Goal: Feedback & Contribution: Submit feedback/report problem

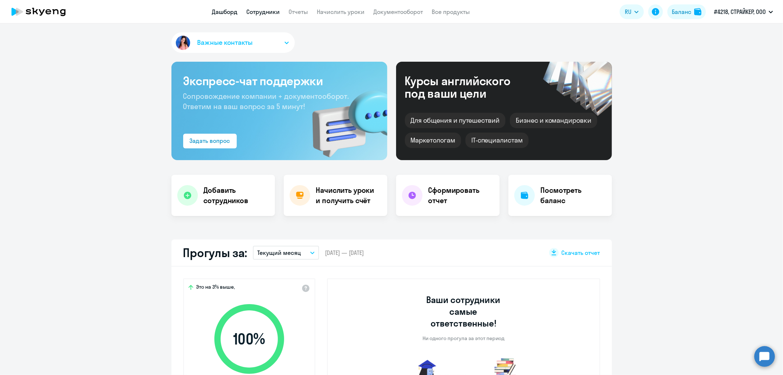
click at [249, 11] on link "Сотрудники" at bounding box center [262, 11] width 33 height 7
select select "30"
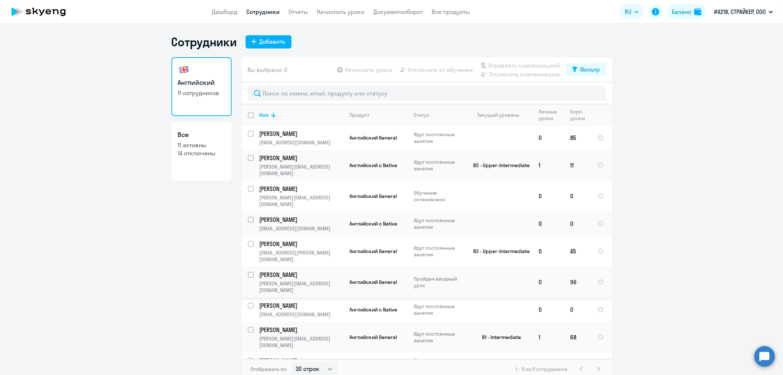
click at [283, 270] on p "[PERSON_NAME]" at bounding box center [300, 274] width 83 height 8
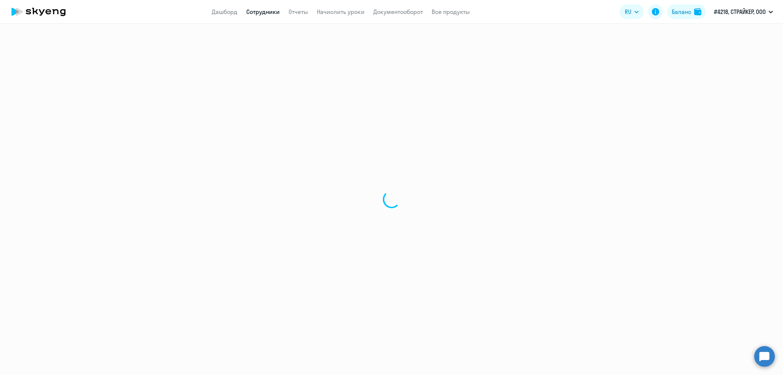
select select "english"
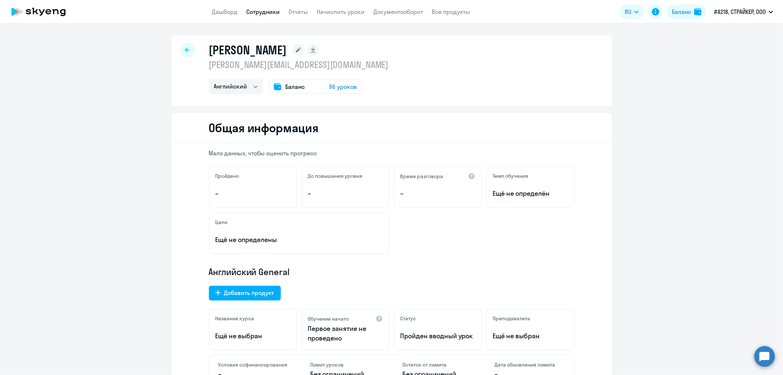
click at [185, 50] on icon at bounding box center [187, 49] width 5 height 5
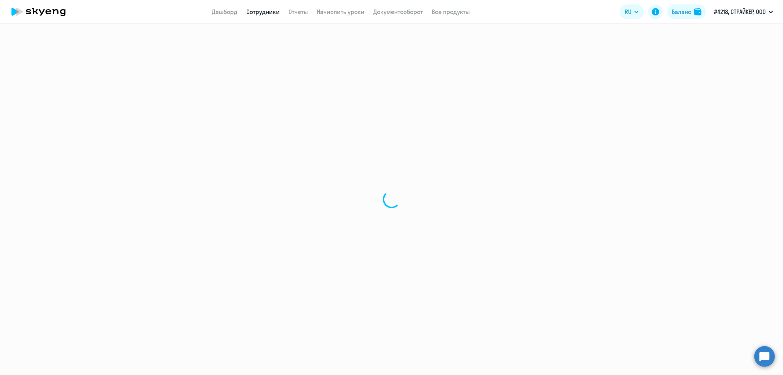
select select "30"
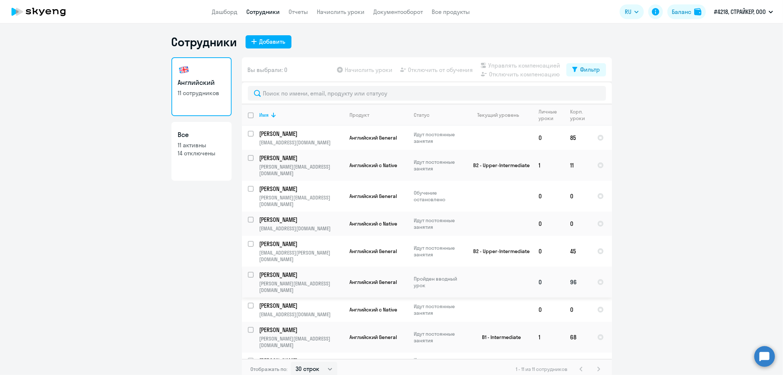
click at [439, 275] on p "Пройден вводный урок" at bounding box center [439, 281] width 50 height 13
select select "english"
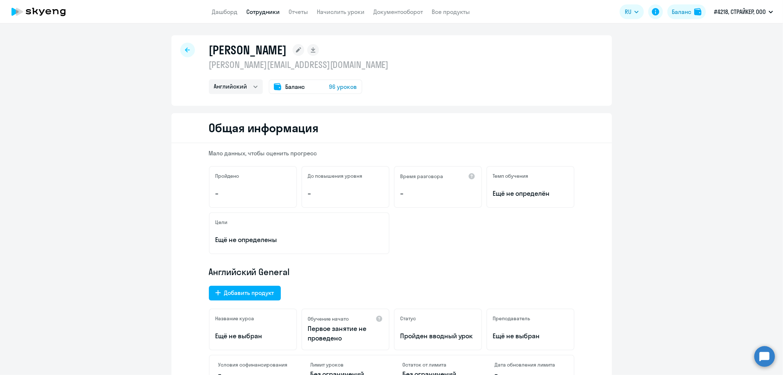
click at [43, 11] on icon at bounding box center [42, 12] width 6 height 6
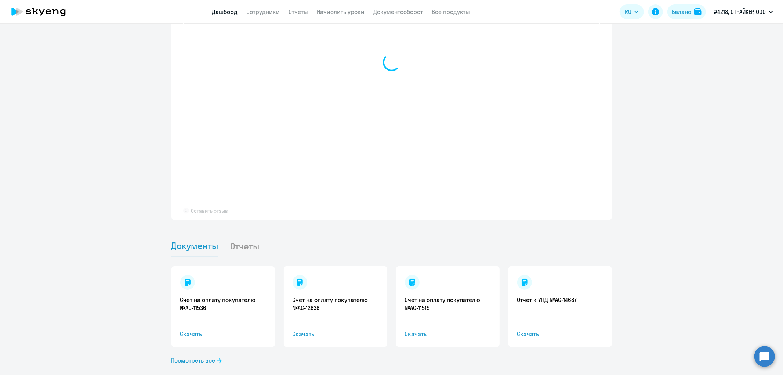
select select "30"
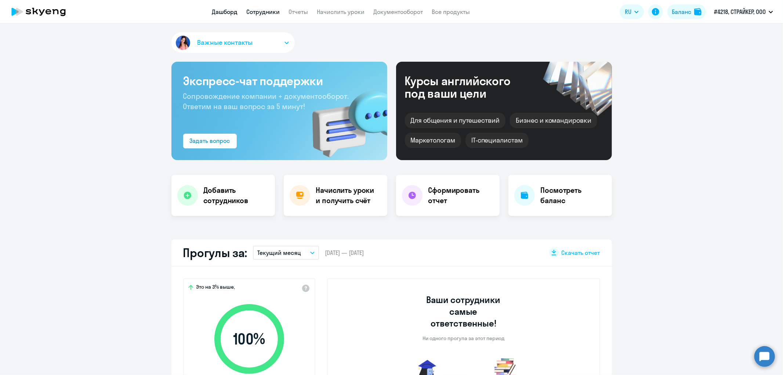
click at [269, 14] on link "Сотрудники" at bounding box center [262, 11] width 33 height 7
select select "30"
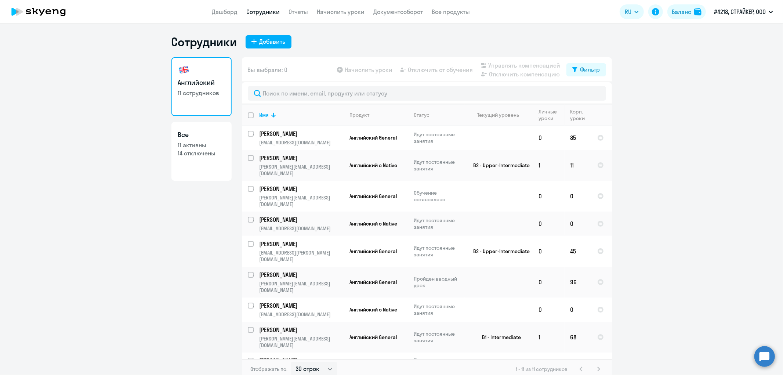
scroll to position [4, 0]
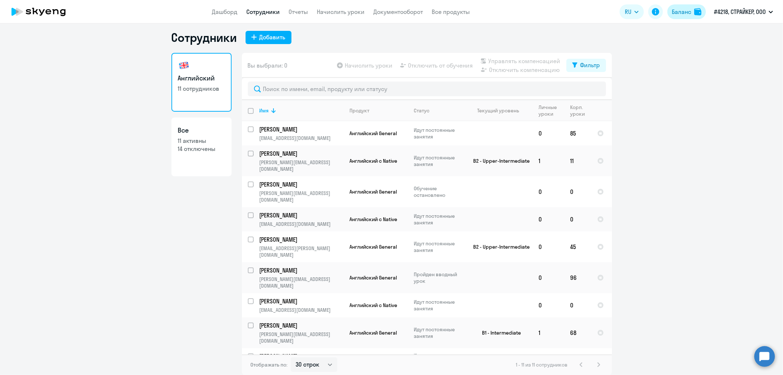
click at [671, 16] on button "Баланс" at bounding box center [686, 11] width 39 height 15
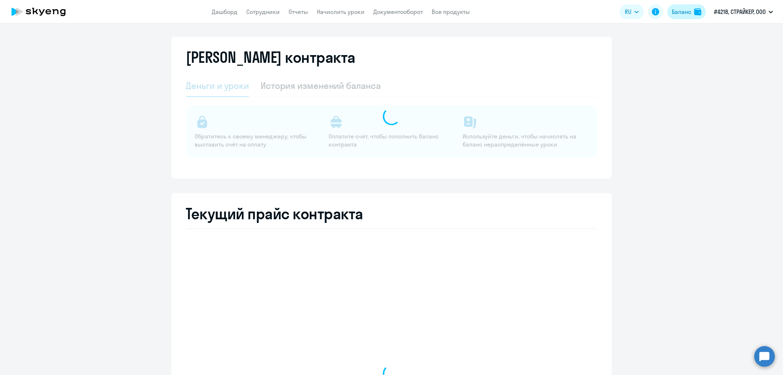
select select "english_adult_not_native_speaker"
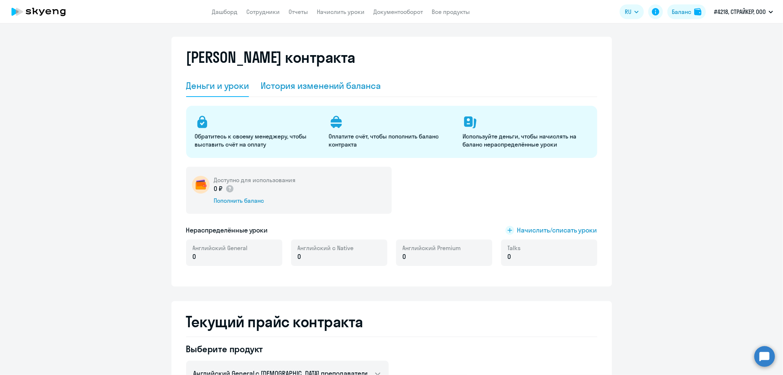
click at [338, 87] on div "История изменений баланса" at bounding box center [321, 86] width 120 height 12
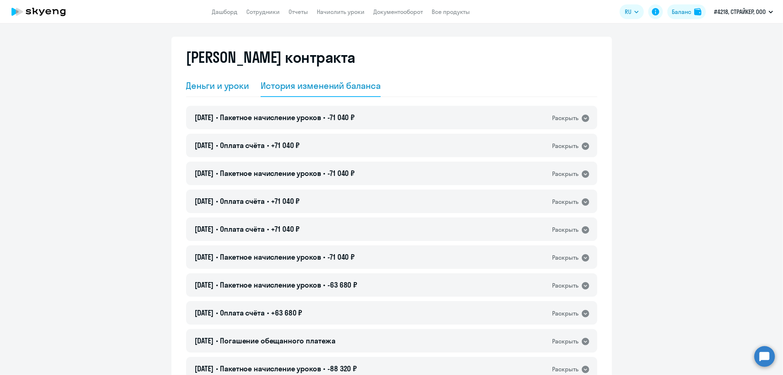
click at [241, 89] on div "Деньги и уроки" at bounding box center [217, 86] width 63 height 12
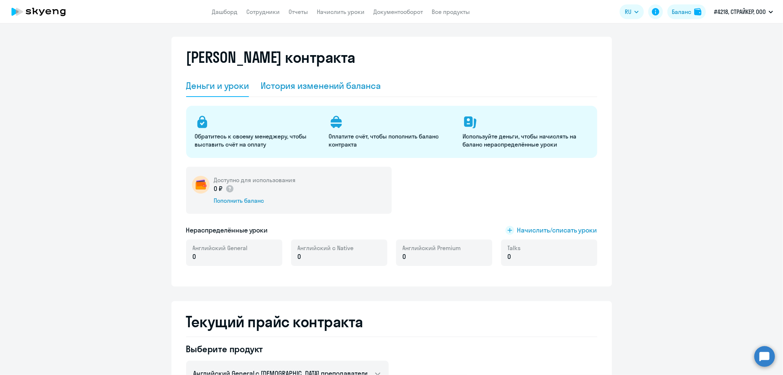
click at [295, 85] on div "История изменений баланса" at bounding box center [321, 86] width 120 height 12
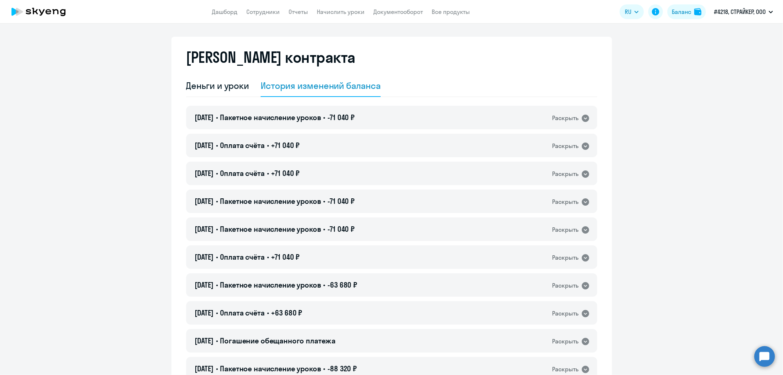
click at [424, 12] on nav "Дашборд Сотрудники Отчеты Начислить уроки Документооборот Все продукты" at bounding box center [341, 11] width 258 height 9
click at [418, 10] on link "Документооборот" at bounding box center [398, 11] width 50 height 7
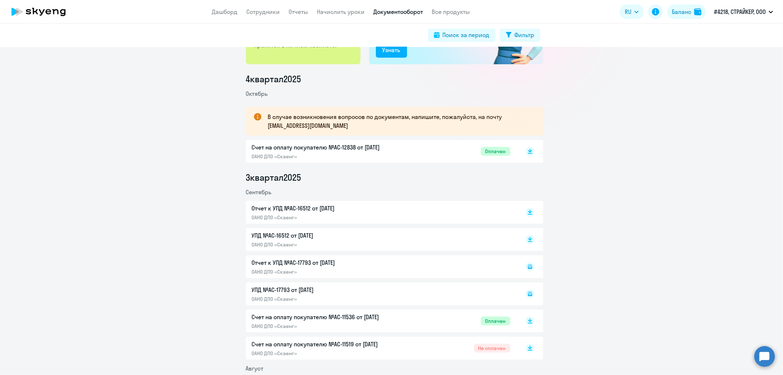
scroll to position [81, 0]
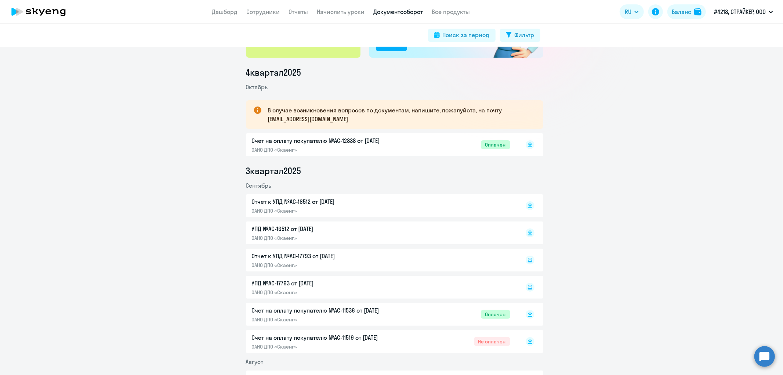
click at [528, 289] on icon at bounding box center [530, 287] width 4 height 4
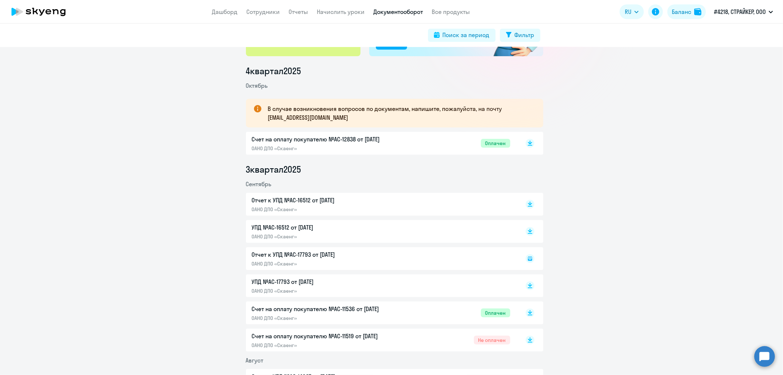
scroll to position [183, 0]
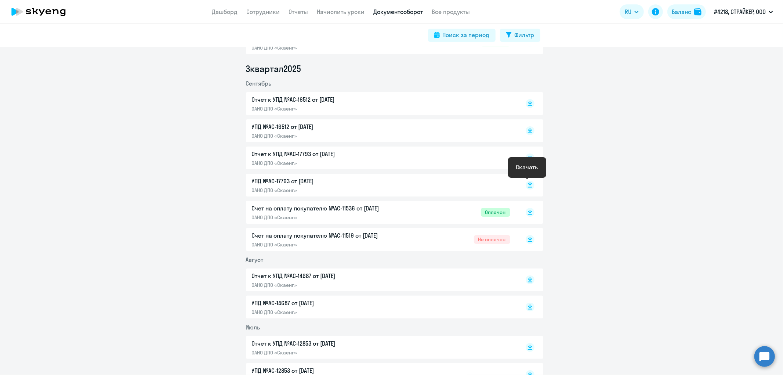
click at [528, 184] on icon at bounding box center [530, 184] width 4 height 4
click at [764, 352] on circle at bounding box center [764, 356] width 21 height 21
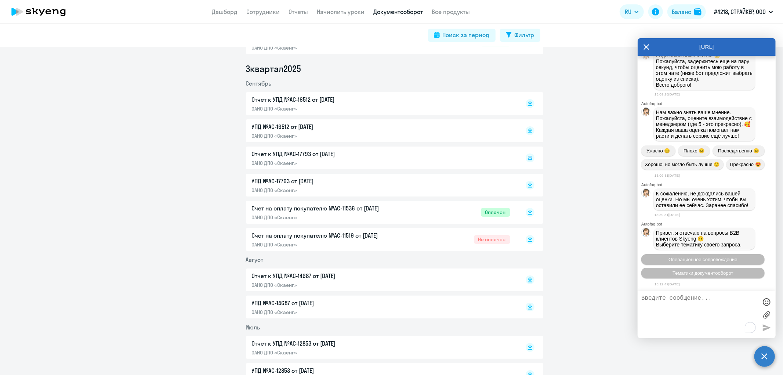
scroll to position [6203, 0]
click at [703, 270] on span "Тематики документооборот" at bounding box center [702, 273] width 61 height 6
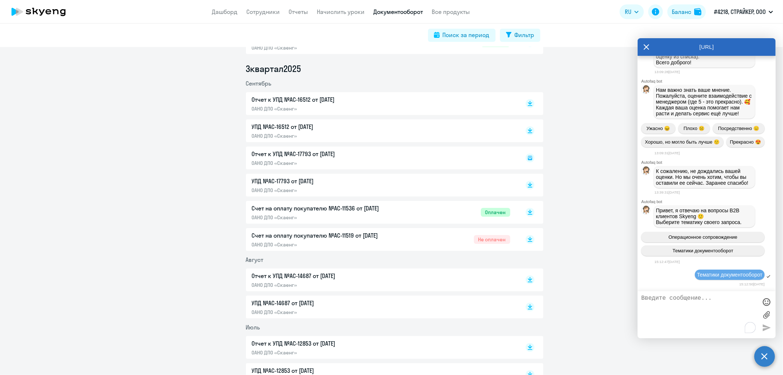
scroll to position [6283, 0]
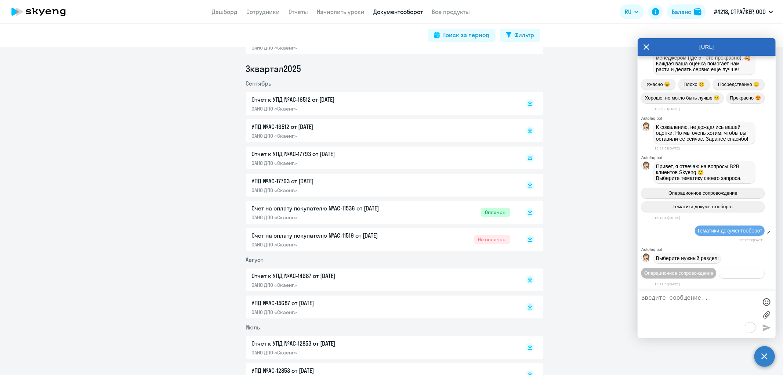
click at [722, 276] on span "Документооборот" at bounding box center [741, 273] width 39 height 6
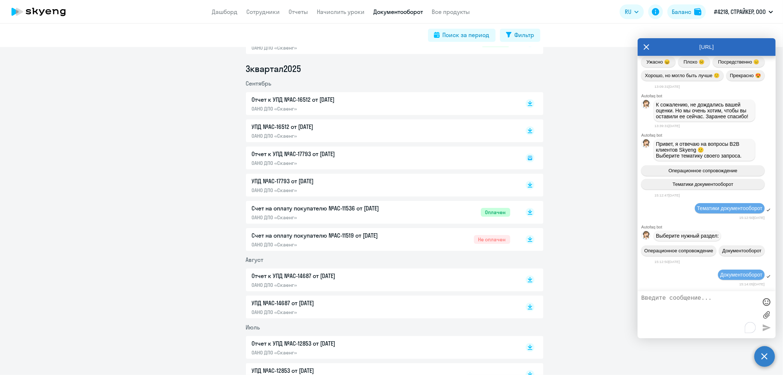
scroll to position [6403, 0]
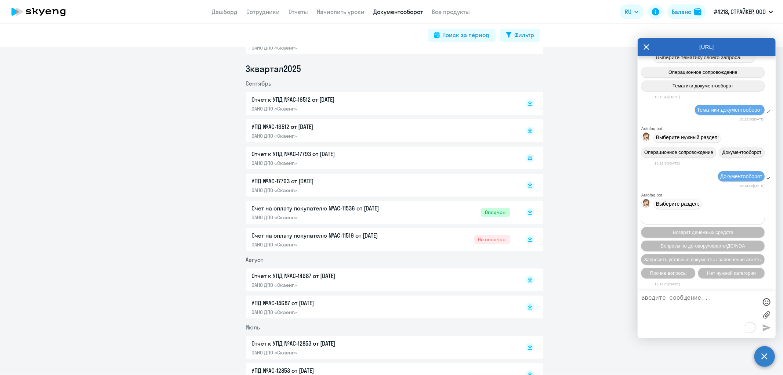
click at [705, 217] on span "Вопросы по оформлению бух.документов" at bounding box center [703, 219] width 93 height 6
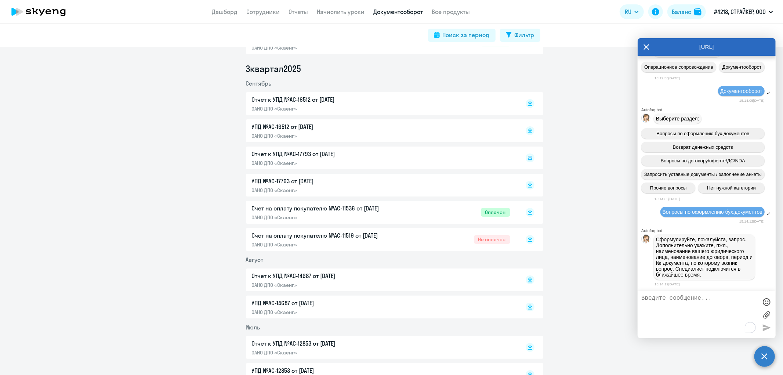
scroll to position [6493, 0]
click at [672, 309] on textarea "To enrich screen reader interactions, please activate Accessibility in Grammarl…" at bounding box center [699, 315] width 116 height 40
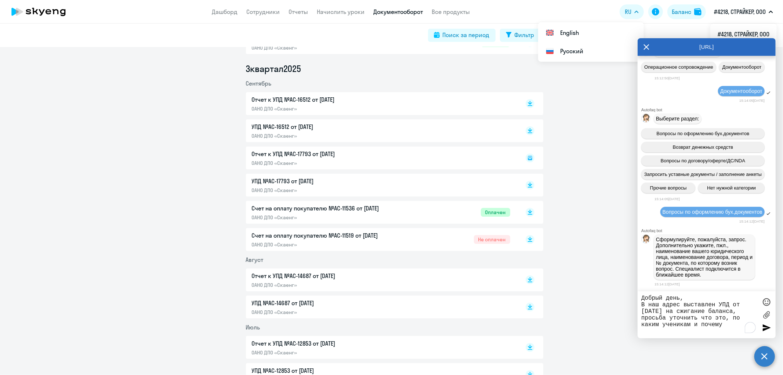
type textarea "Добрый день, В наш адрес выставлен УПД от 30 сентября на сжигание баланса, прос…"
click at [561, 15] on app-header "Дашборд Сотрудники Отчеты Начислить уроки Документооборот Все продукты Дашборд …" at bounding box center [391, 11] width 783 height 23
click at [730, 324] on textarea "Добрый день, В наш адрес выставлен УПД от 30 сентября на сжигание баланса, прос…" at bounding box center [699, 315] width 116 height 40
click at [685, 12] on div "Баланс" at bounding box center [681, 11] width 19 height 9
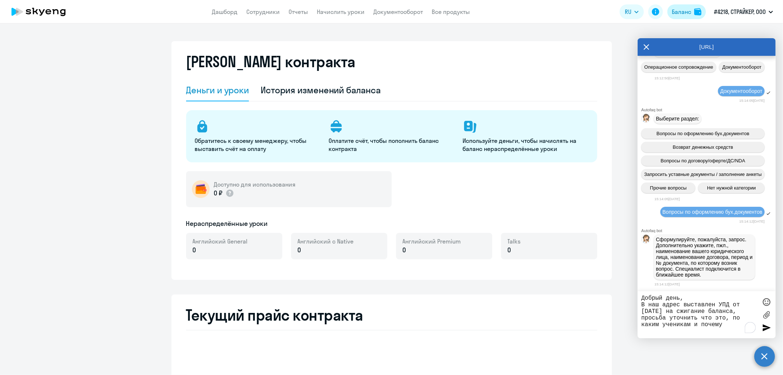
select select "english_adult_not_native_speaker"
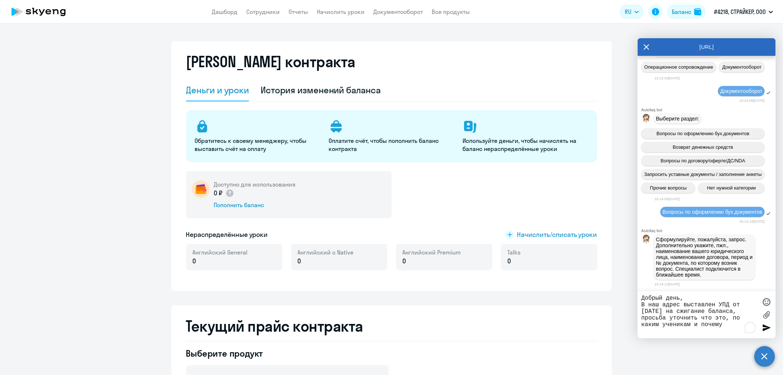
click at [726, 327] on textarea "Добрый день, В наш адрес выставлен УПД от 30 сентября на сжигание баланса, прос…" at bounding box center [699, 315] width 116 height 40
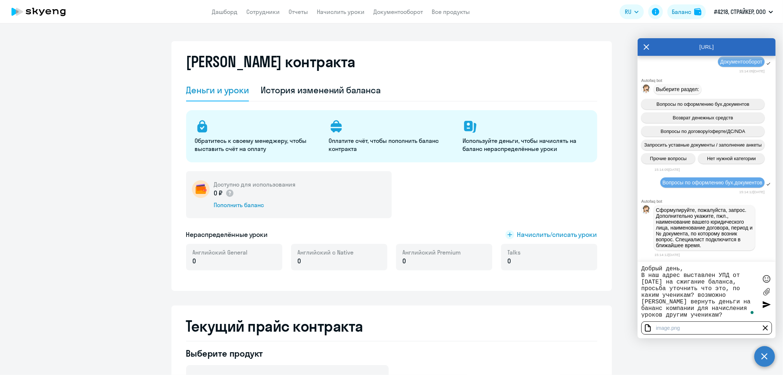
scroll to position [6522, 0]
type textarea "Добрый день, В наш адрес выставлен УПД от 30 сентября на сжигание баланса, прос…"
click at [767, 303] on div at bounding box center [766, 304] width 11 height 11
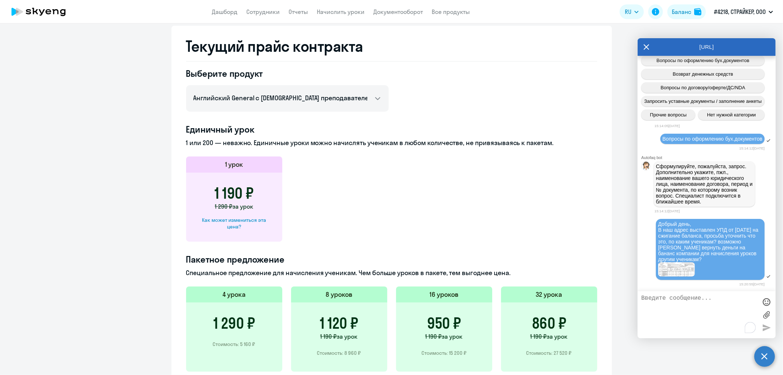
scroll to position [283, 0]
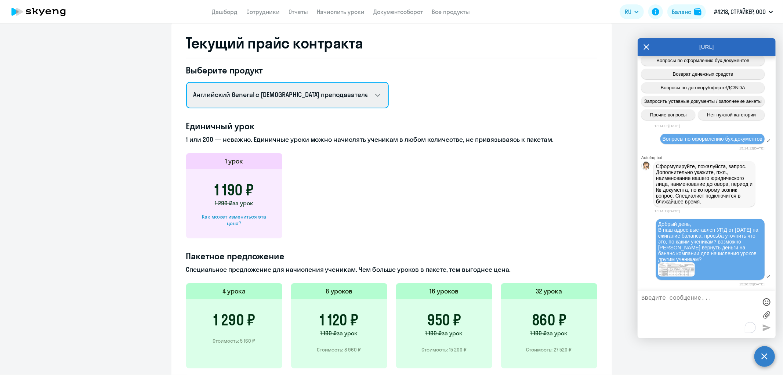
click at [341, 94] on select "Английский General с русскоговорящим преподавателем Английский General с англог…" at bounding box center [287, 95] width 203 height 26
select select "english_adult_native_speaker"
click at [186, 82] on select "Английский General с русскоговорящим преподавателем Английский General с англог…" at bounding box center [287, 95] width 203 height 26
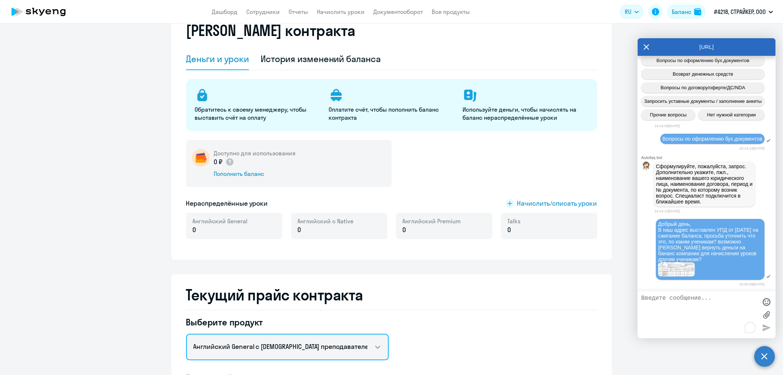
scroll to position [0, 0]
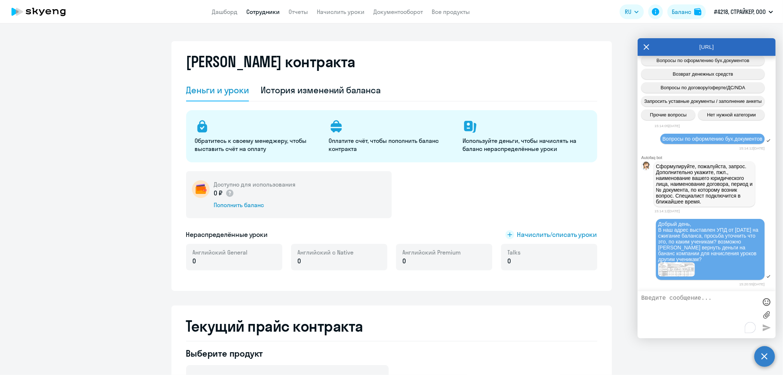
click at [257, 9] on link "Сотрудники" at bounding box center [262, 11] width 33 height 7
select select "30"
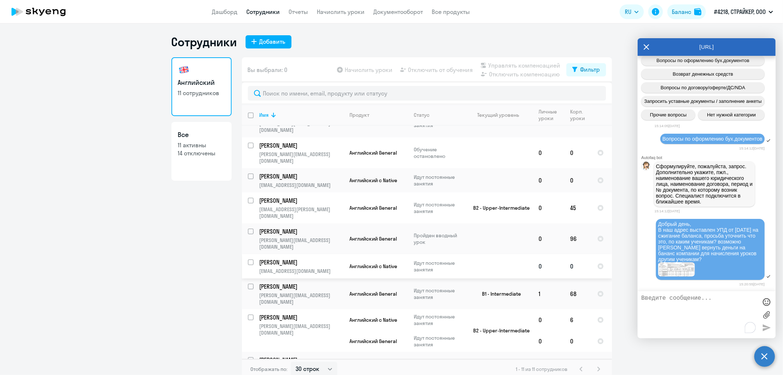
scroll to position [50, 0]
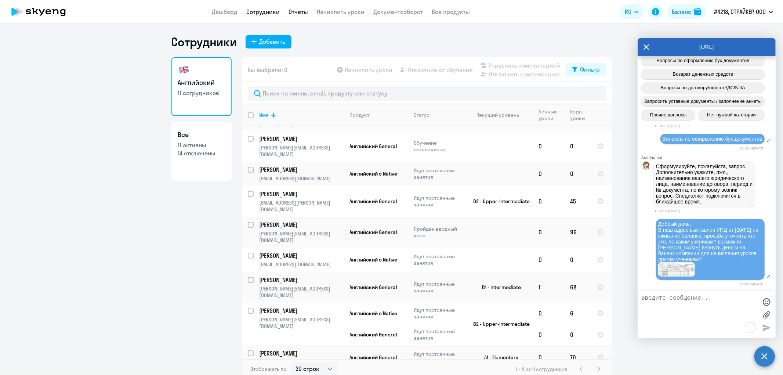
click at [294, 13] on link "Отчеты" at bounding box center [297, 11] width 19 height 7
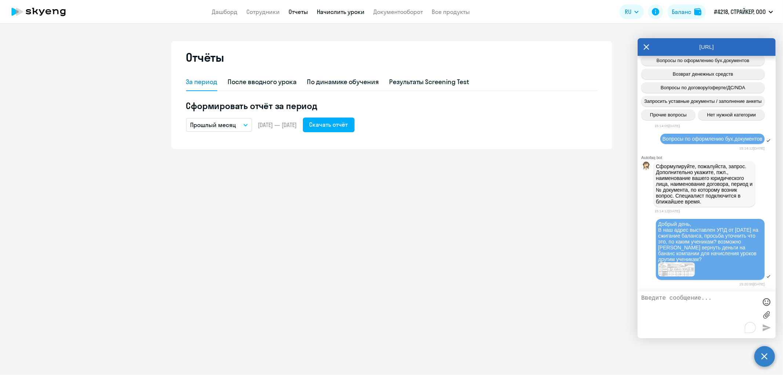
click at [317, 9] on link "Начислить уроки" at bounding box center [341, 11] width 48 height 7
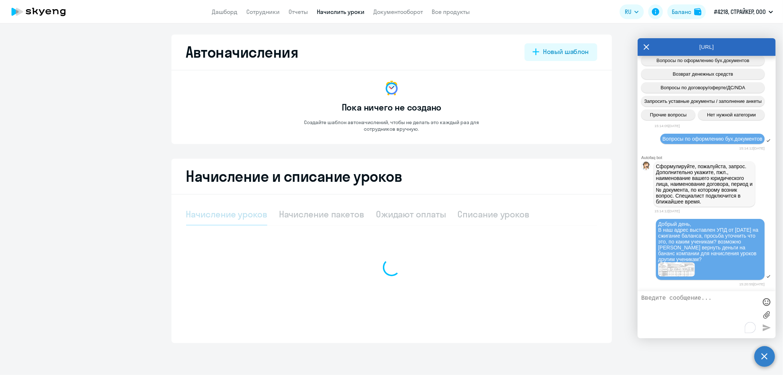
select select "10"
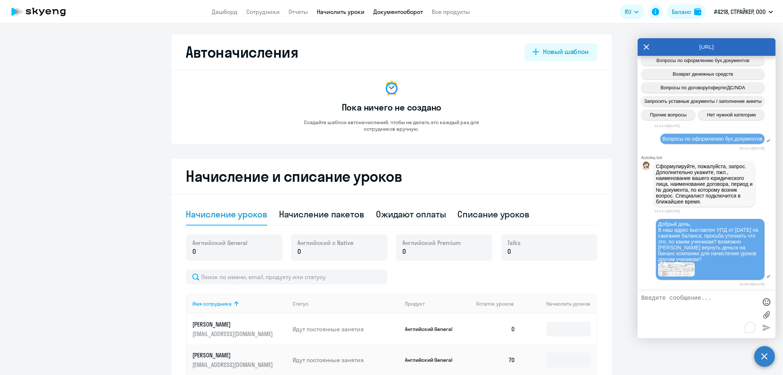
click at [397, 15] on link "Документооборот" at bounding box center [398, 11] width 50 height 7
